Goal: Navigation & Orientation: Find specific page/section

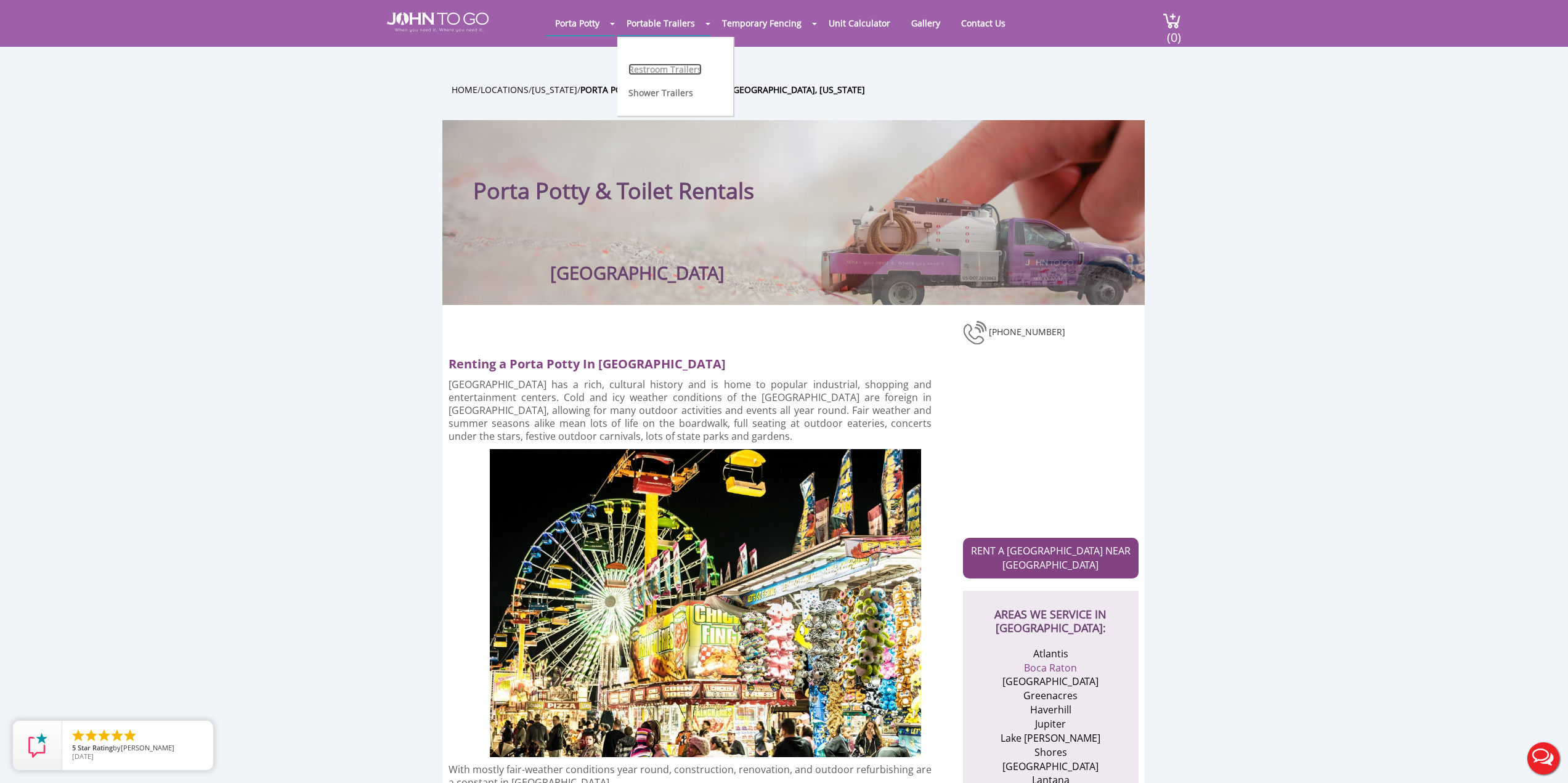
click at [676, 73] on link "Restroom Trailers" at bounding box center [665, 69] width 73 height 12
